Goal: Browse casually

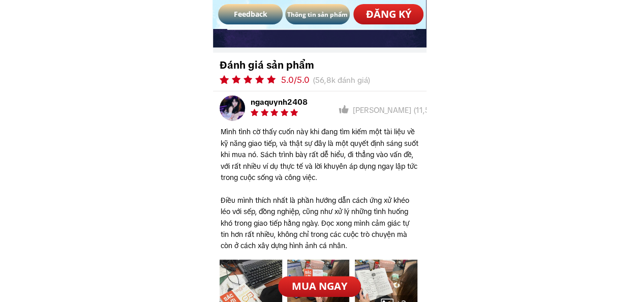
scroll to position [5105, 0]
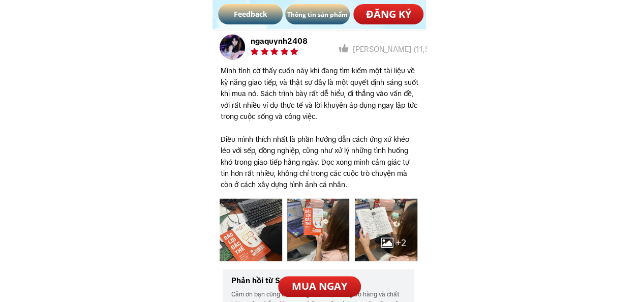
click at [318, 239] on div at bounding box center [318, 230] width 63 height 63
click at [315, 235] on div at bounding box center [318, 230] width 63 height 63
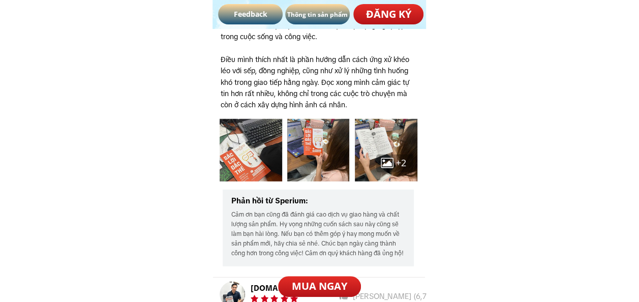
scroll to position [5186, 0]
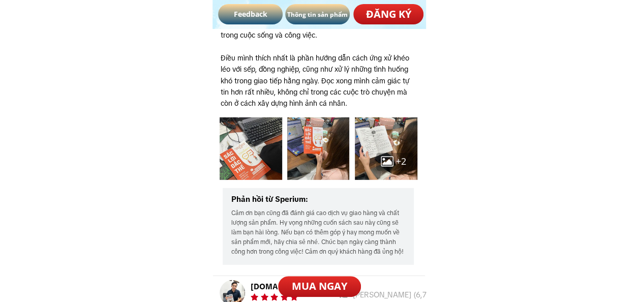
click at [396, 164] on h3 "+2" at bounding box center [404, 161] width 17 height 15
click at [384, 168] on div at bounding box center [387, 162] width 13 height 13
click at [384, 170] on div at bounding box center [394, 162] width 37 height 18
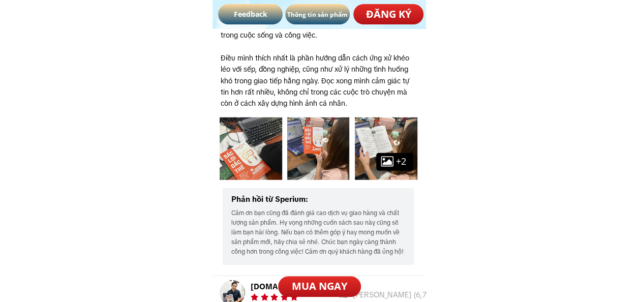
click at [384, 170] on div at bounding box center [394, 162] width 37 height 18
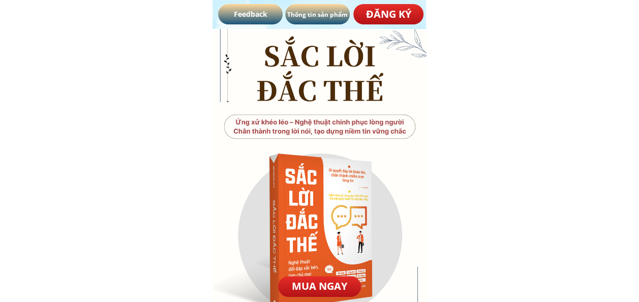
scroll to position [0, 0]
